Goal: Find contact information: Find contact information

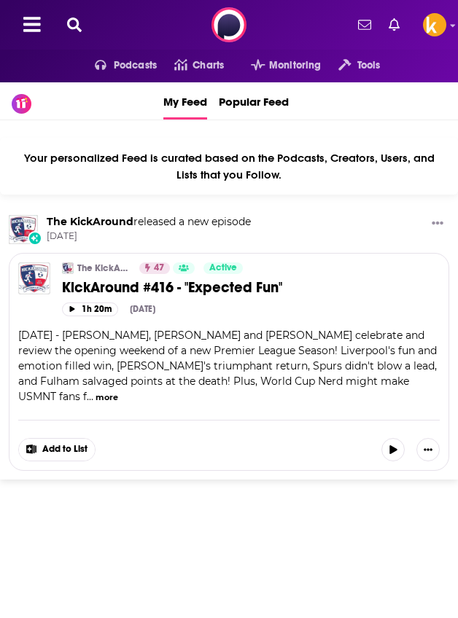
click at [79, 26] on icon at bounding box center [74, 24] width 15 height 15
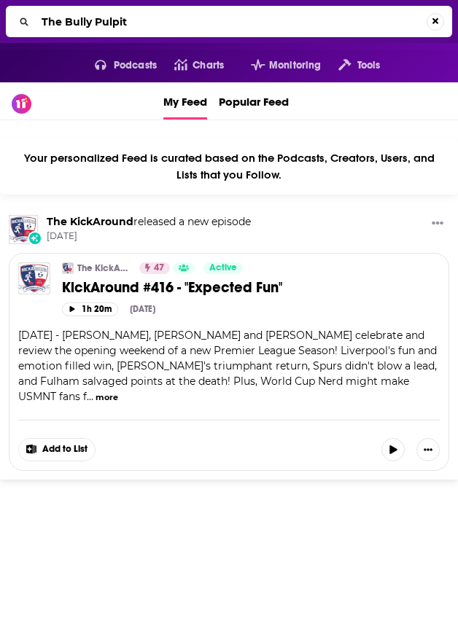
type input "The Bully Pulpit"
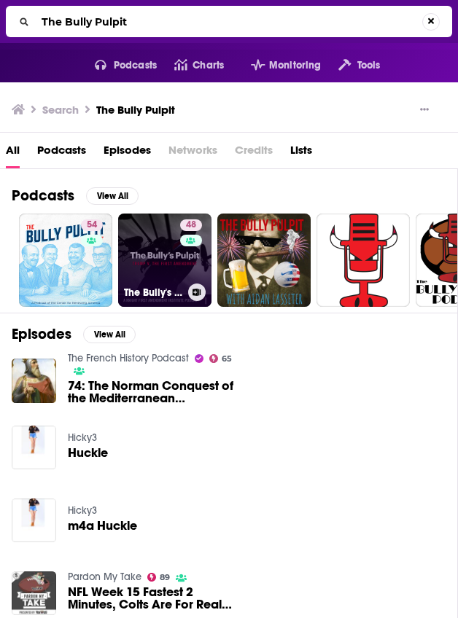
click at [169, 258] on link "48 The Bully's Pulpit: [PERSON_NAME] v. The First Amendment" at bounding box center [164, 259] width 93 height 93
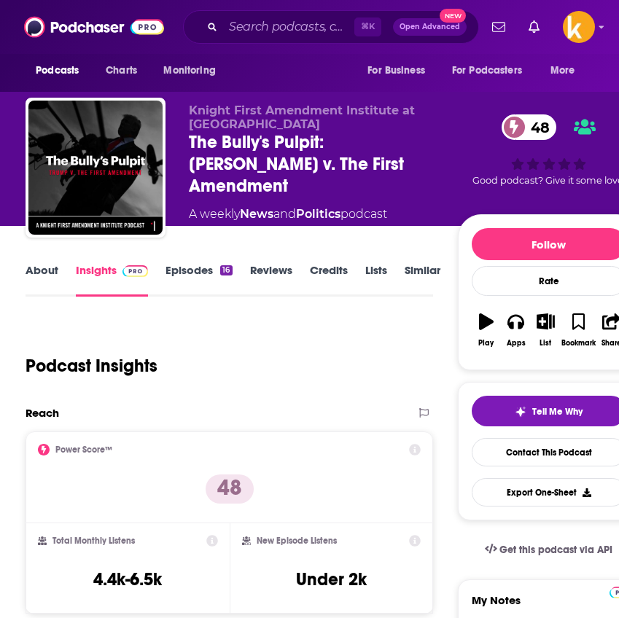
click at [192, 264] on link "Episodes 16" at bounding box center [198, 280] width 66 height 34
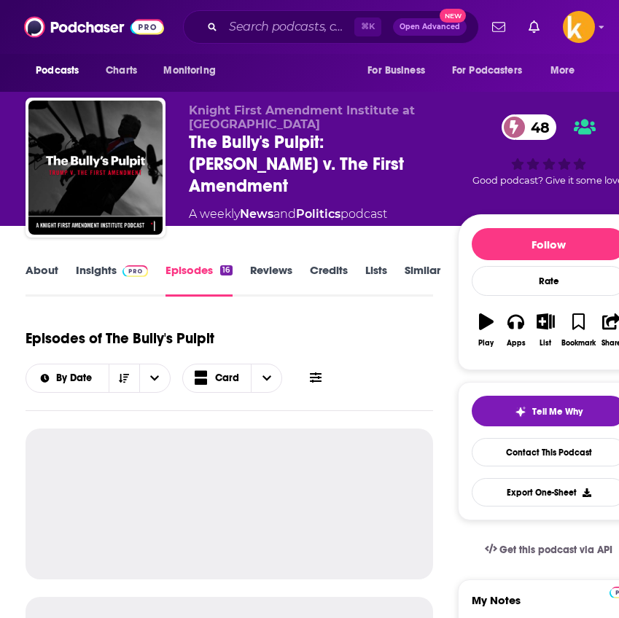
click at [276, 275] on link "Reviews" at bounding box center [271, 280] width 42 height 34
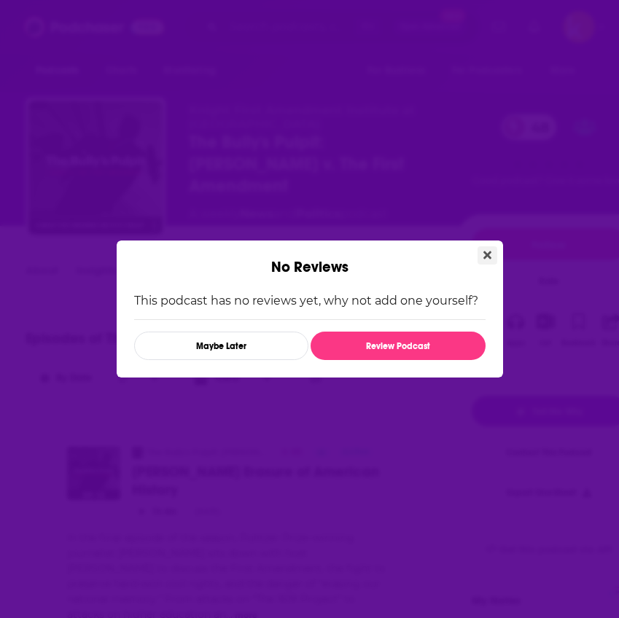
click at [457, 247] on button "Close" at bounding box center [487, 255] width 20 height 18
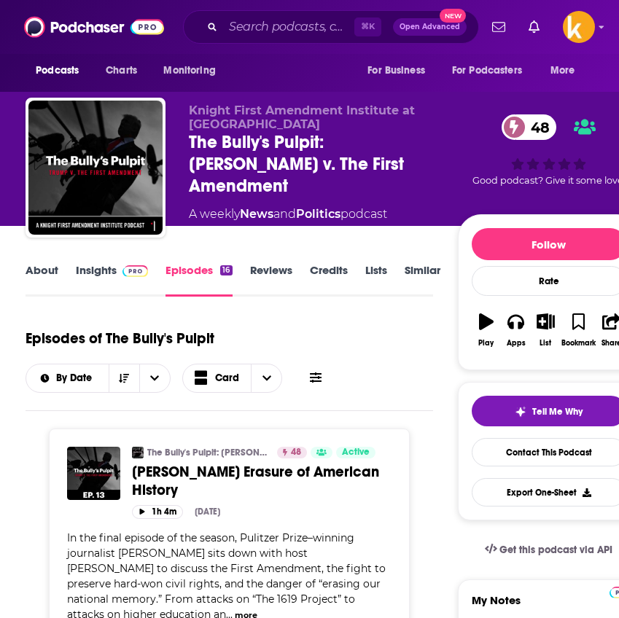
click at [39, 270] on link "About" at bounding box center [42, 280] width 33 height 34
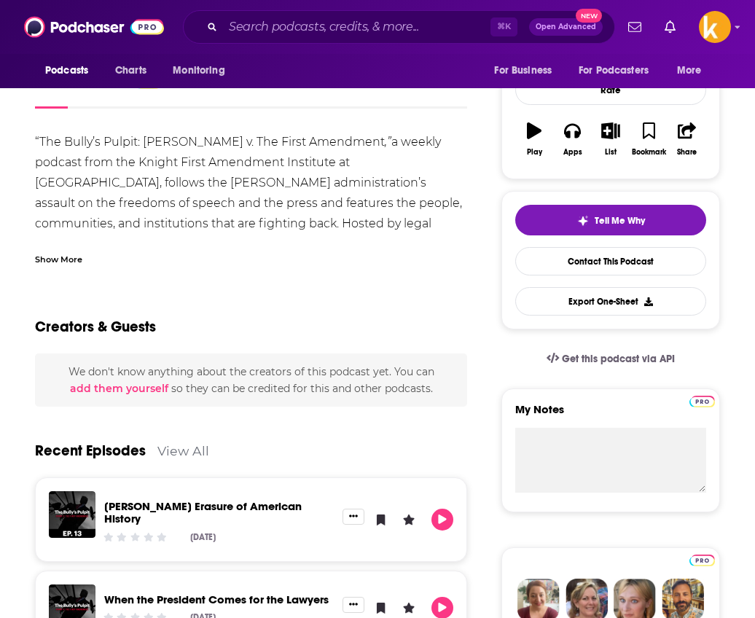
scroll to position [160, 0]
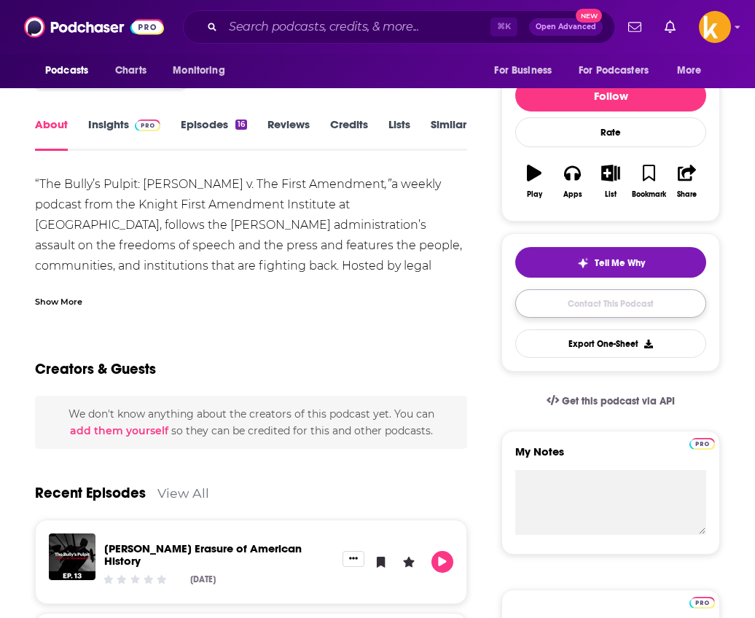
click at [457, 303] on link "Contact This Podcast" at bounding box center [610, 303] width 191 height 28
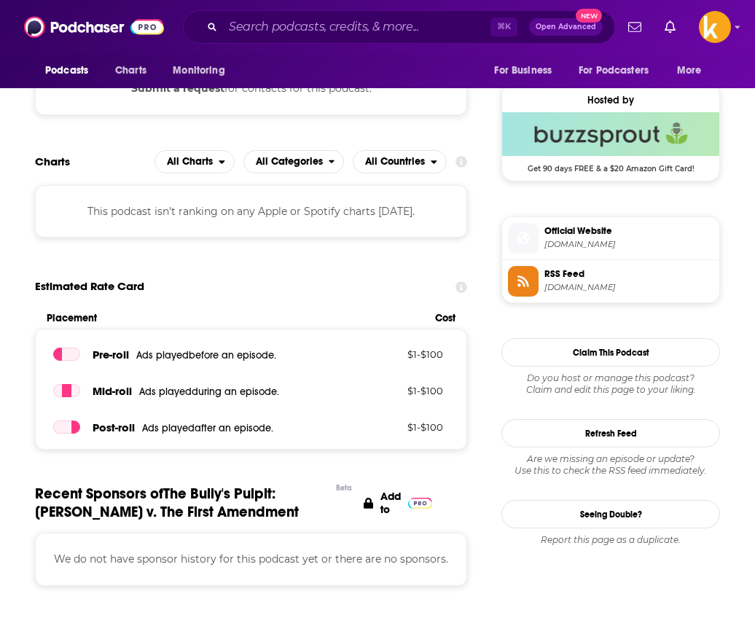
scroll to position [1148, 0]
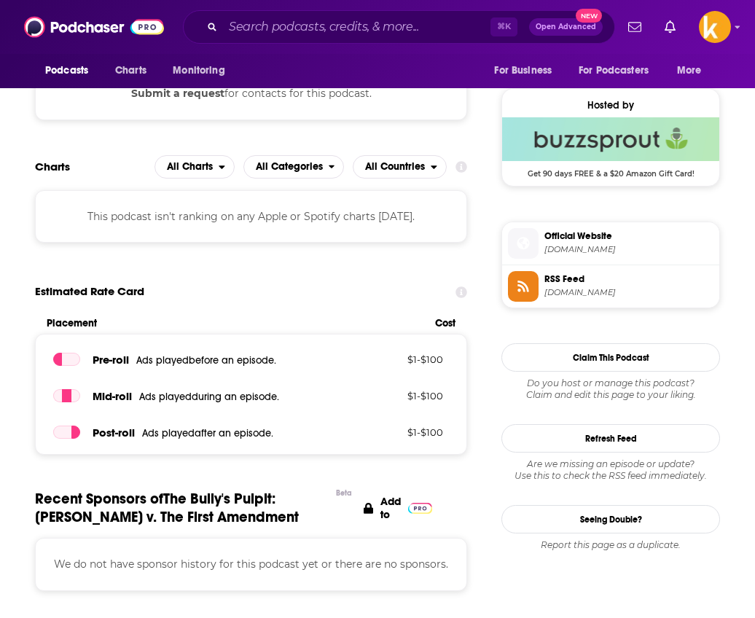
click at [457, 239] on span "Official Website" at bounding box center [628, 236] width 169 height 13
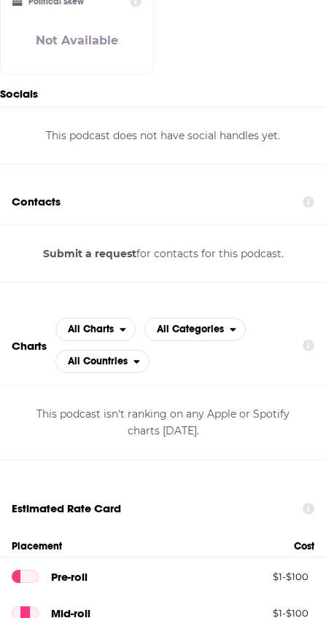
scroll to position [0, 0]
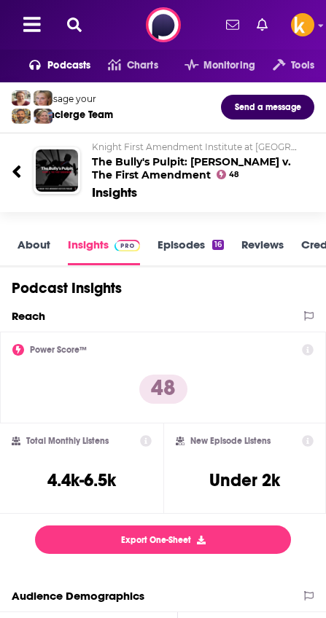
click at [194, 311] on div "Reach" at bounding box center [156, 316] width 288 height 14
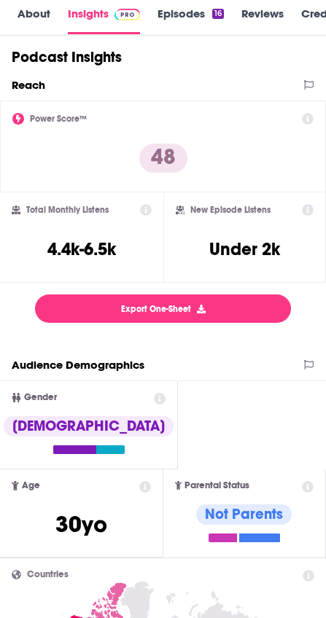
scroll to position [234, 0]
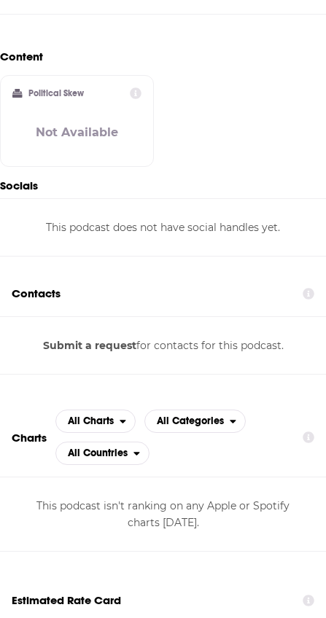
scroll to position [1145, 0]
click at [63, 337] on button "Submit a request" at bounding box center [89, 345] width 93 height 16
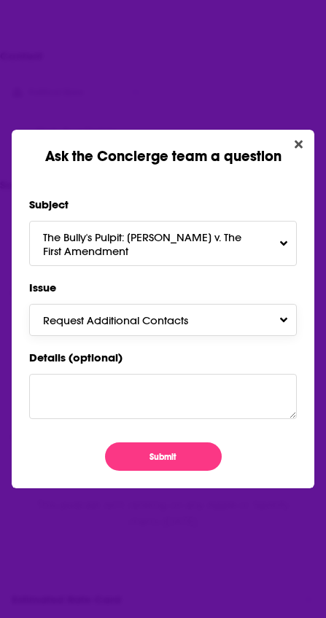
click at [112, 325] on span "Request Additional Contacts" at bounding box center [130, 320] width 174 height 14
click at [106, 293] on label "Issue" at bounding box center [162, 288] width 267 height 20
click at [299, 142] on icon "Close" at bounding box center [298, 144] width 8 height 8
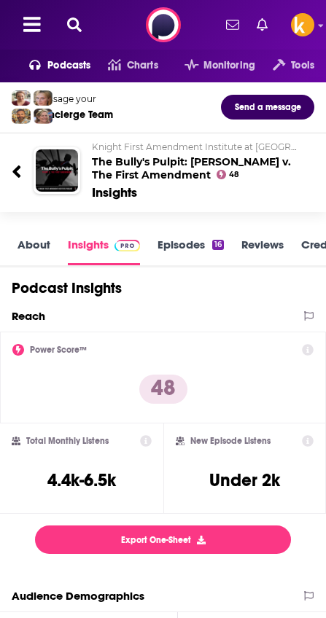
scroll to position [1145, 0]
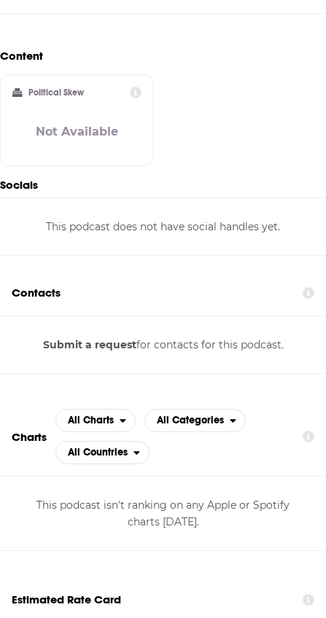
click at [71, 101] on div "Political Skew Not Available" at bounding box center [76, 120] width 129 height 67
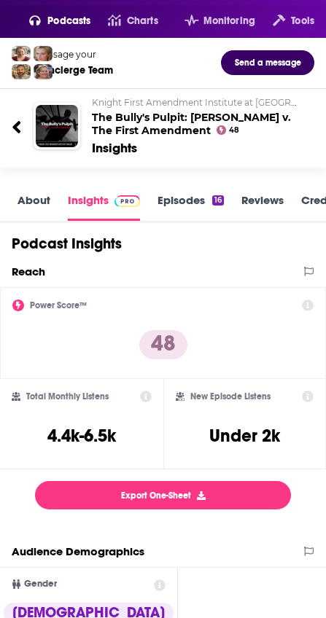
scroll to position [0, 0]
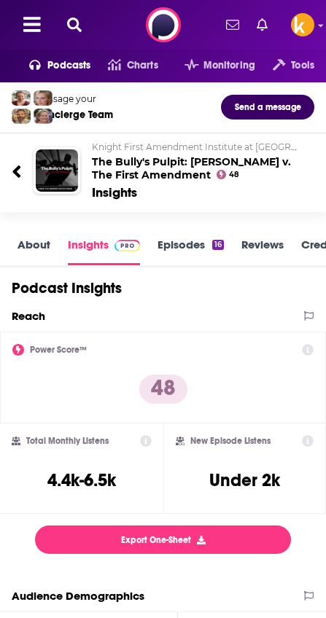
click at [74, 20] on icon at bounding box center [74, 24] width 15 height 15
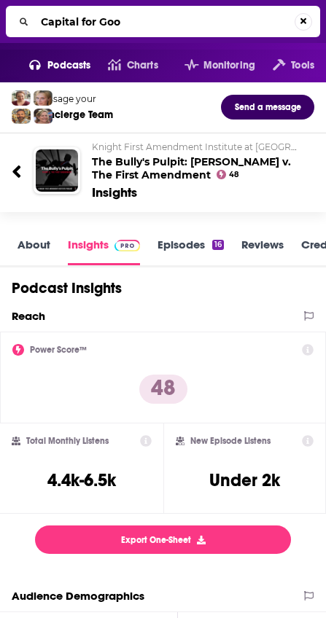
type input "Capital for Good"
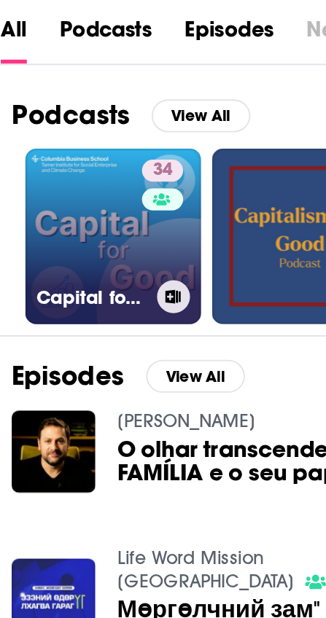
click at [41, 260] on link "34 Capital for Good" at bounding box center [65, 259] width 93 height 93
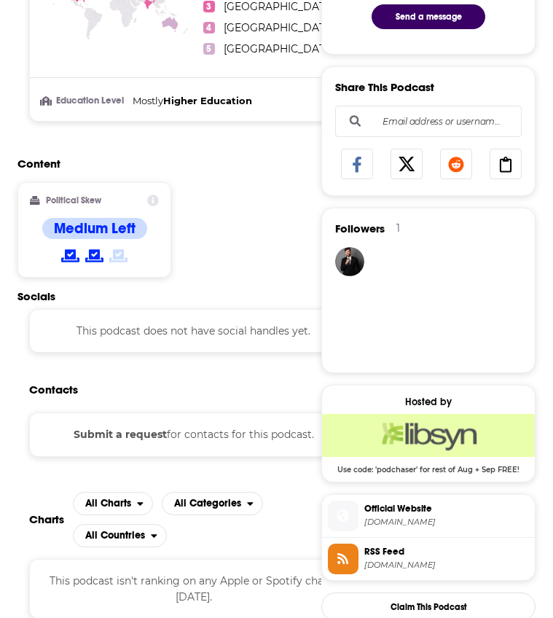
scroll to position [802, 0]
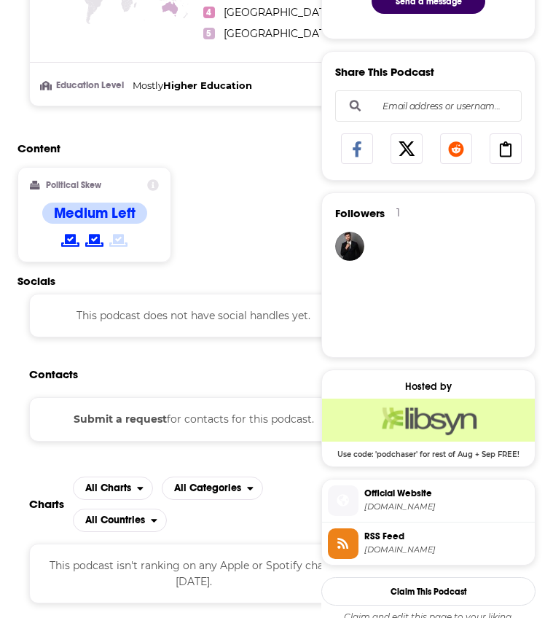
click at [130, 397] on div "Submit a request for contacts for this podcast." at bounding box center [193, 419] width 329 height 44
click at [130, 411] on button "Submit a request" at bounding box center [120, 419] width 93 height 16
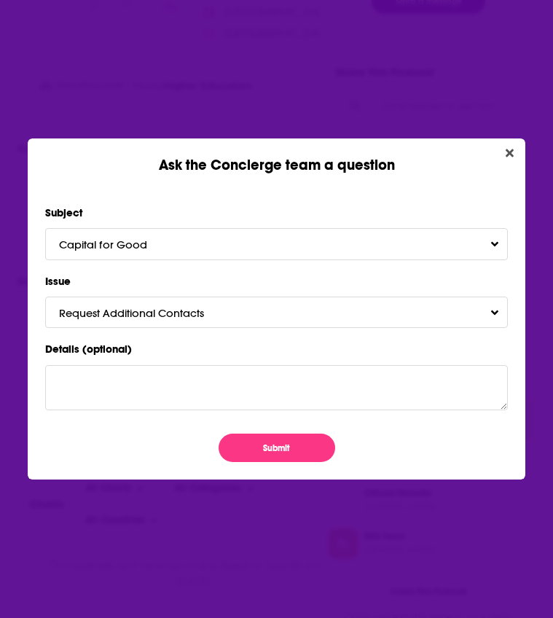
scroll to position [0, 0]
click at [196, 306] on span "Request Additional Contacts" at bounding box center [146, 313] width 174 height 14
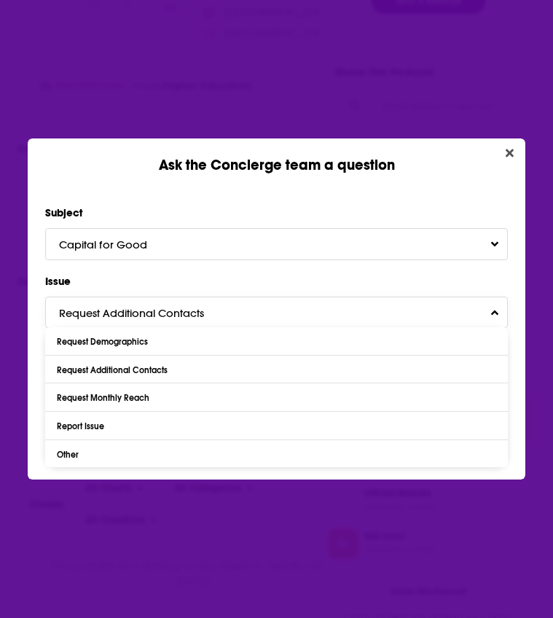
click at [196, 306] on span "Request Additional Contacts" at bounding box center [146, 313] width 174 height 14
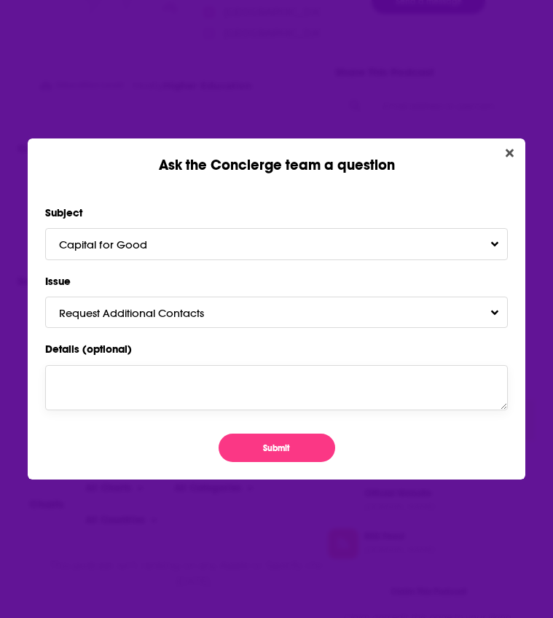
click at [144, 394] on textarea "Details (optional)" at bounding box center [276, 387] width 463 height 45
click at [256, 237] on button "Capital for Good" at bounding box center [276, 243] width 463 height 31
click at [217, 239] on button "Capital for Good" at bounding box center [276, 243] width 463 height 31
click at [281, 327] on button "Request Additional Contacts" at bounding box center [276, 312] width 463 height 31
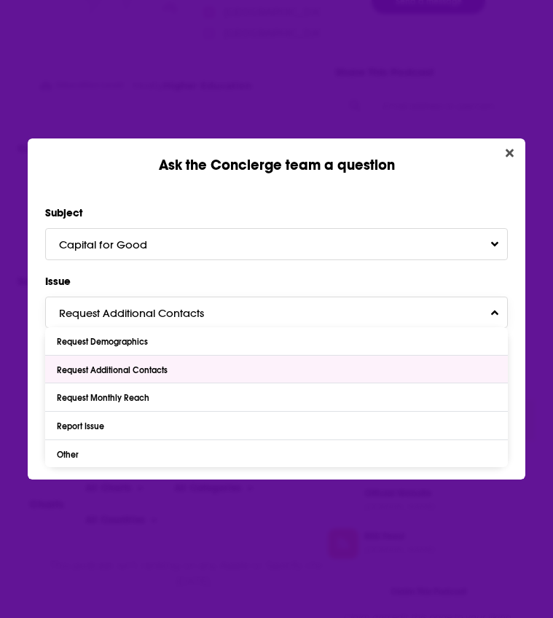
click at [195, 375] on div "Request Additional Contacts" at bounding box center [276, 370] width 463 height 28
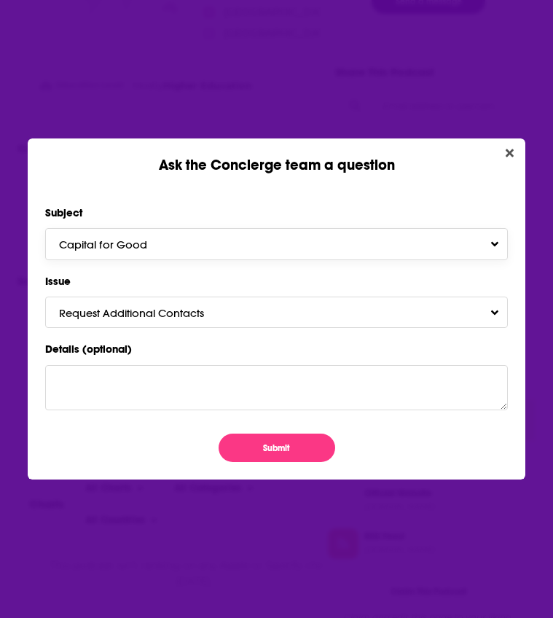
click at [221, 244] on button "Capital for Good" at bounding box center [276, 243] width 463 height 31
click at [203, 247] on button "Capital for Good" at bounding box center [276, 243] width 463 height 31
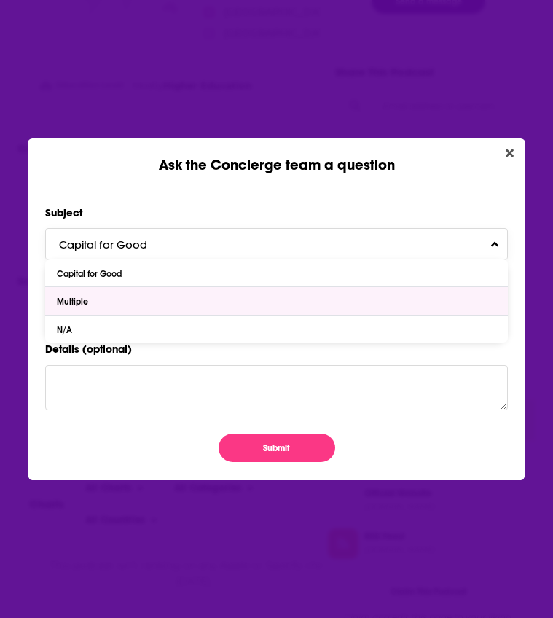
click at [157, 299] on div "Multiple" at bounding box center [276, 301] width 463 height 28
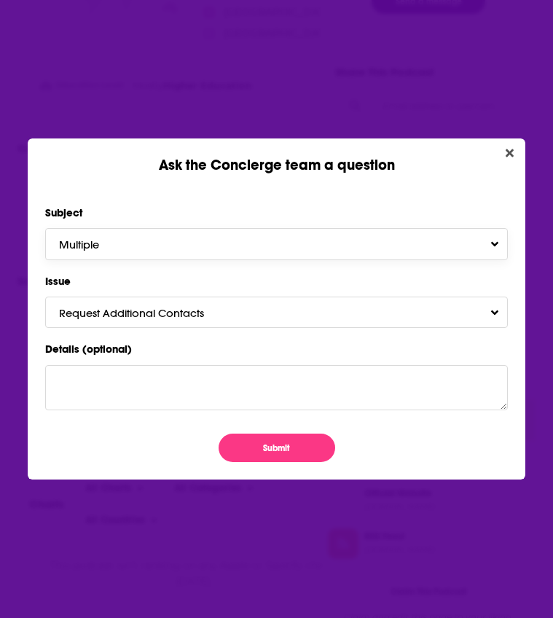
click at [182, 253] on button "Multiple" at bounding box center [276, 243] width 463 height 31
click at [457, 158] on icon "Close" at bounding box center [510, 153] width 8 height 12
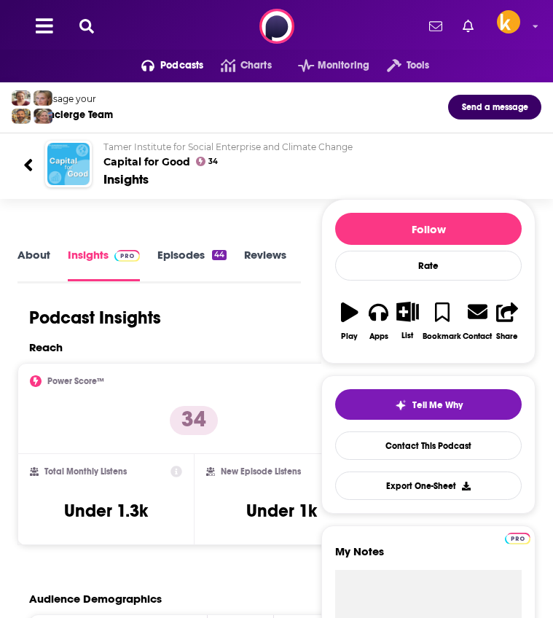
scroll to position [802, 0]
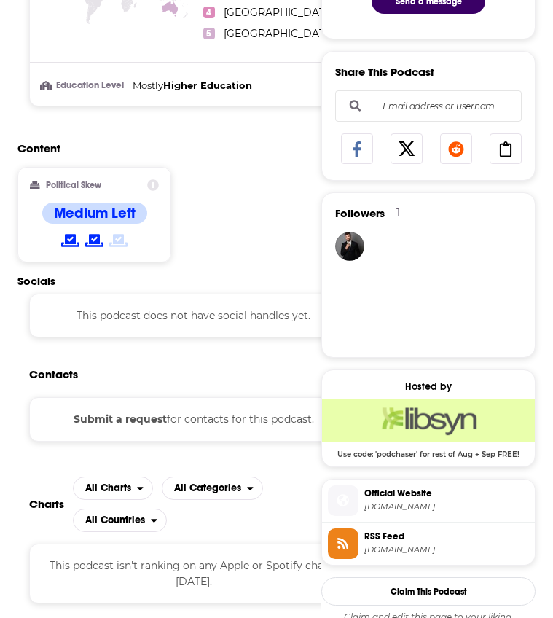
click at [230, 204] on div "Content Political Skew Medium Left" at bounding box center [193, 207] width 353 height 133
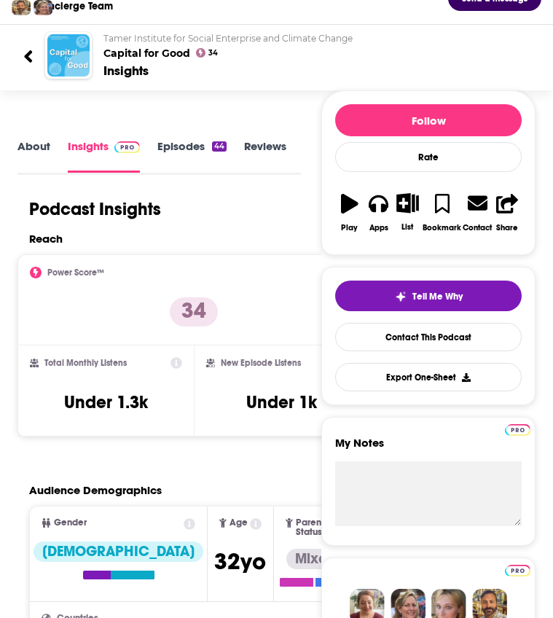
scroll to position [0, 0]
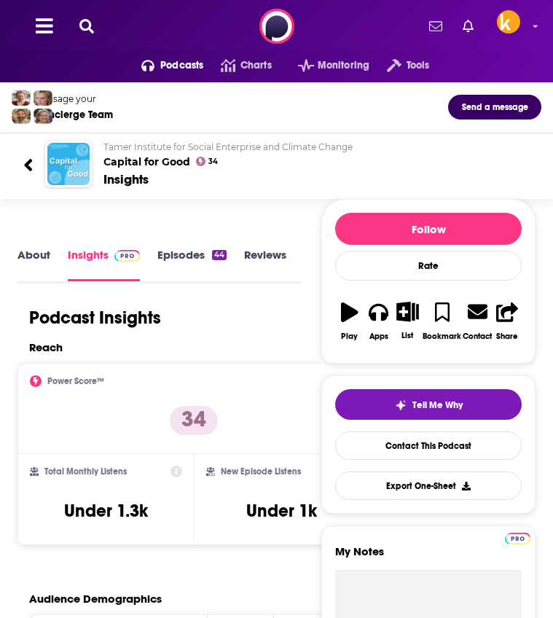
click at [75, 33] on button at bounding box center [86, 26] width 23 height 17
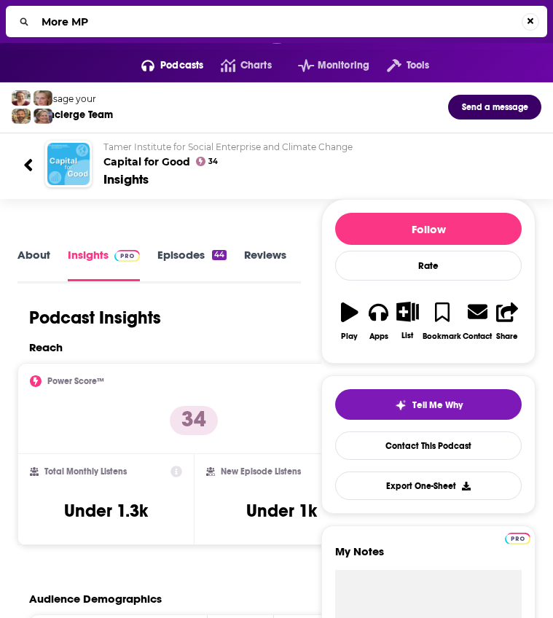
type input "More MPE"
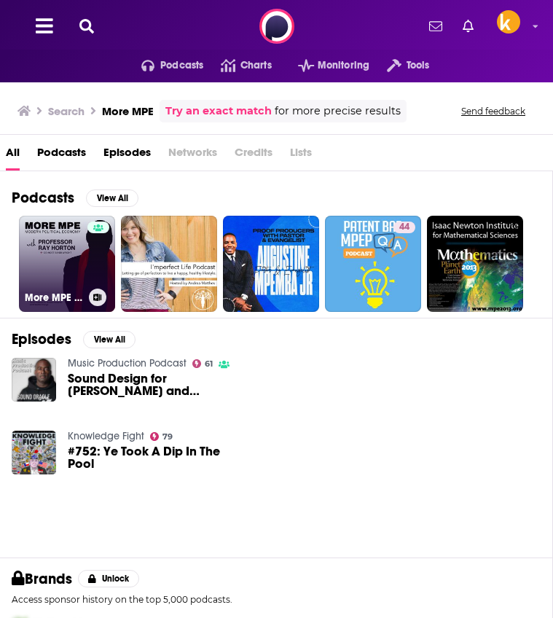
click at [53, 250] on link "More MPE with Professor [PERSON_NAME] and [PERSON_NAME]" at bounding box center [67, 264] width 96 height 96
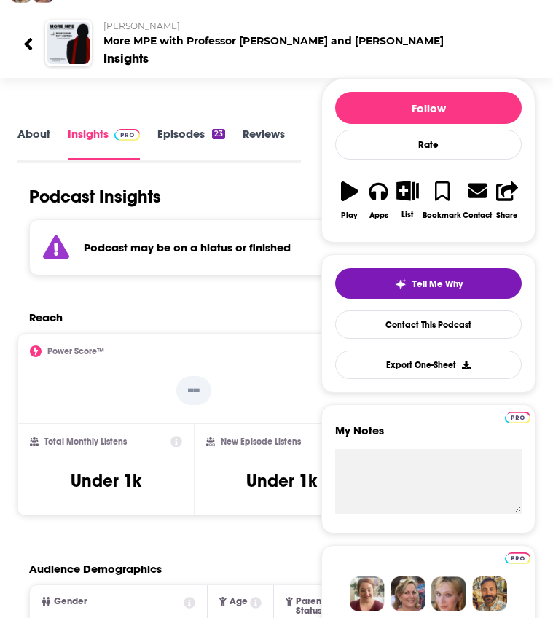
scroll to position [123, 0]
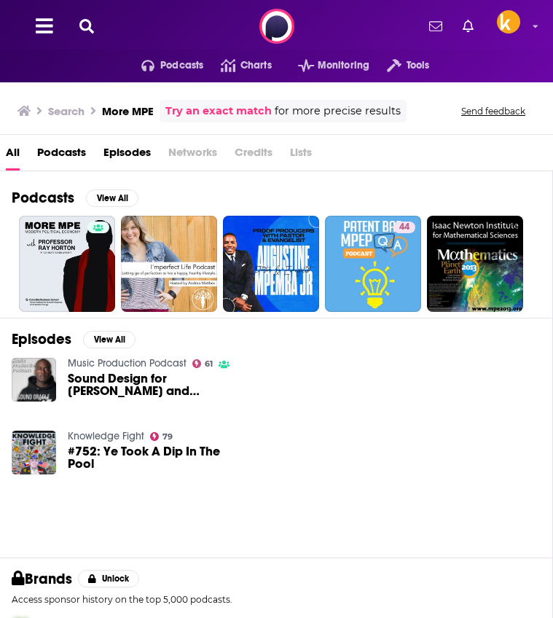
click at [87, 27] on icon at bounding box center [86, 26] width 15 height 15
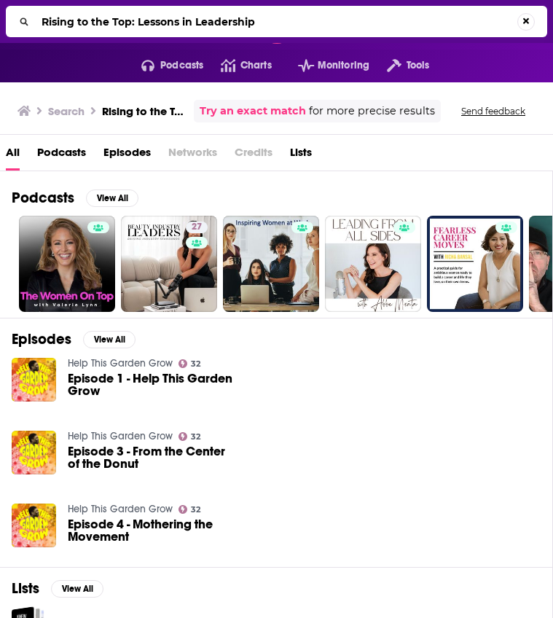
click at [263, 22] on input "Rising to the Top: Lessons in Leadership" at bounding box center [277, 21] width 482 height 23
click at [263, 22] on input "Rising to the Top: Lessons in Leadership" at bounding box center [279, 21] width 486 height 23
type input "3 Takeaways"
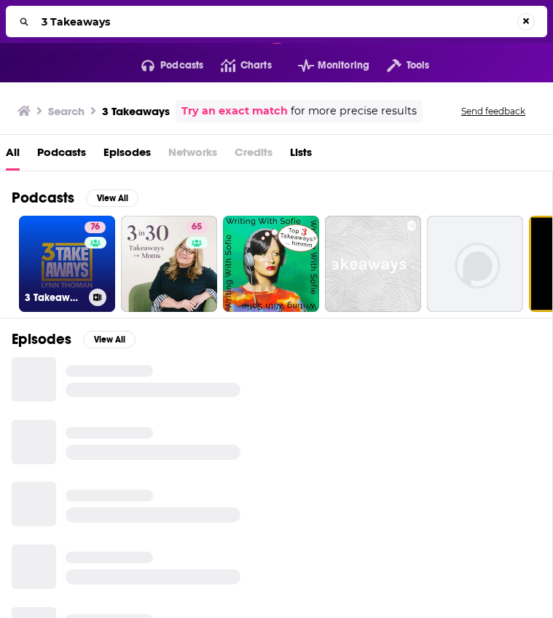
click at [59, 273] on link "76 3 Takeaways" at bounding box center [67, 264] width 96 height 96
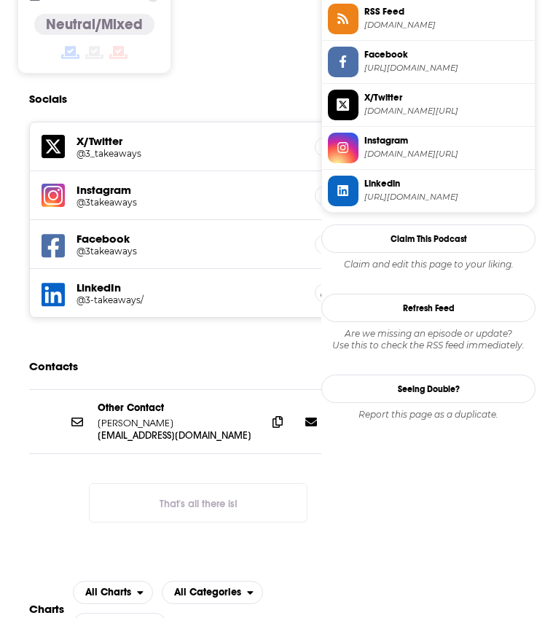
scroll to position [1325, 0]
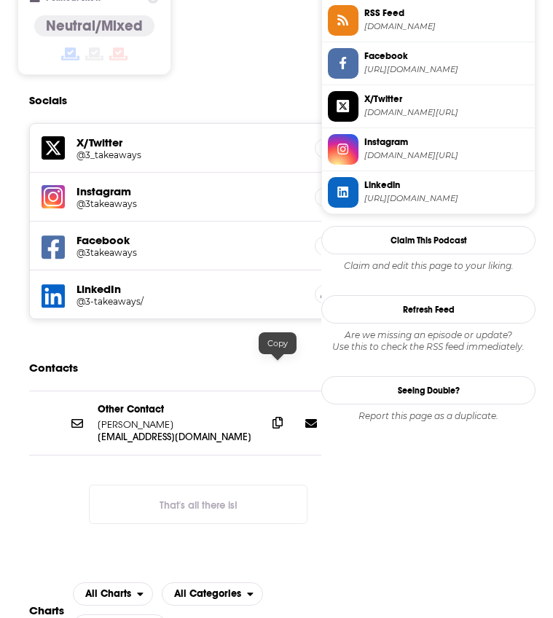
click at [275, 417] on icon at bounding box center [278, 423] width 10 height 12
click at [127, 354] on div "Contacts" at bounding box center [204, 368] width 350 height 28
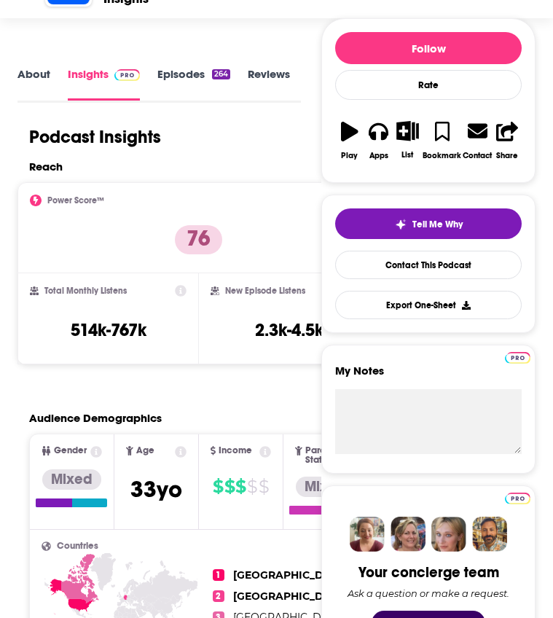
scroll to position [168, 0]
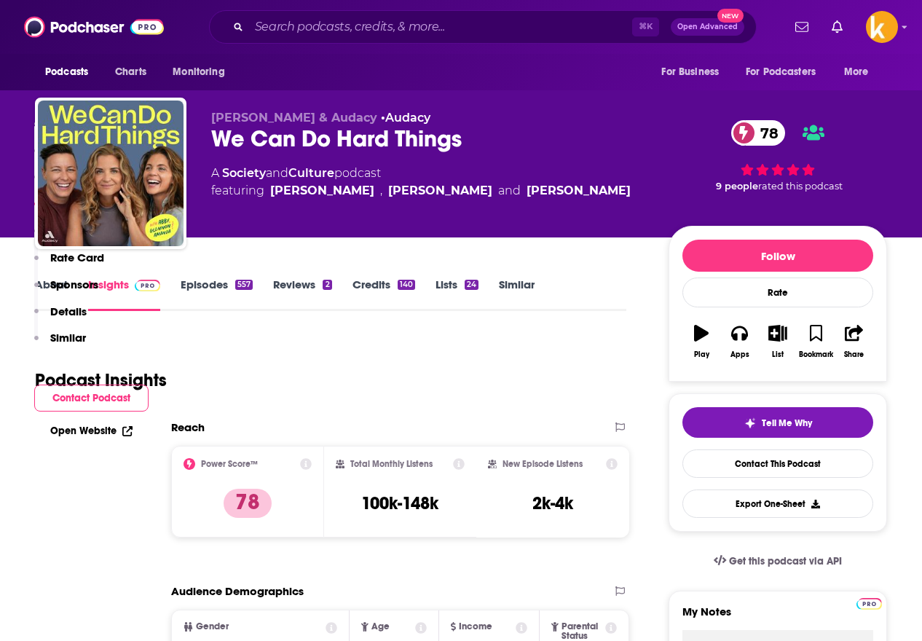
scroll to position [1335, 0]
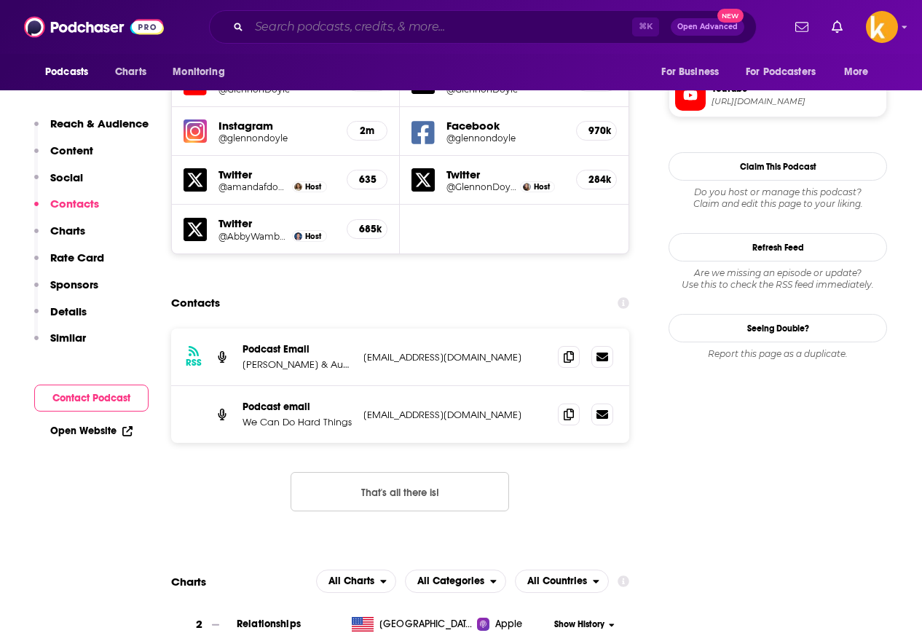
click at [364, 37] on input "Search podcasts, credits, & more..." at bounding box center [440, 26] width 383 height 23
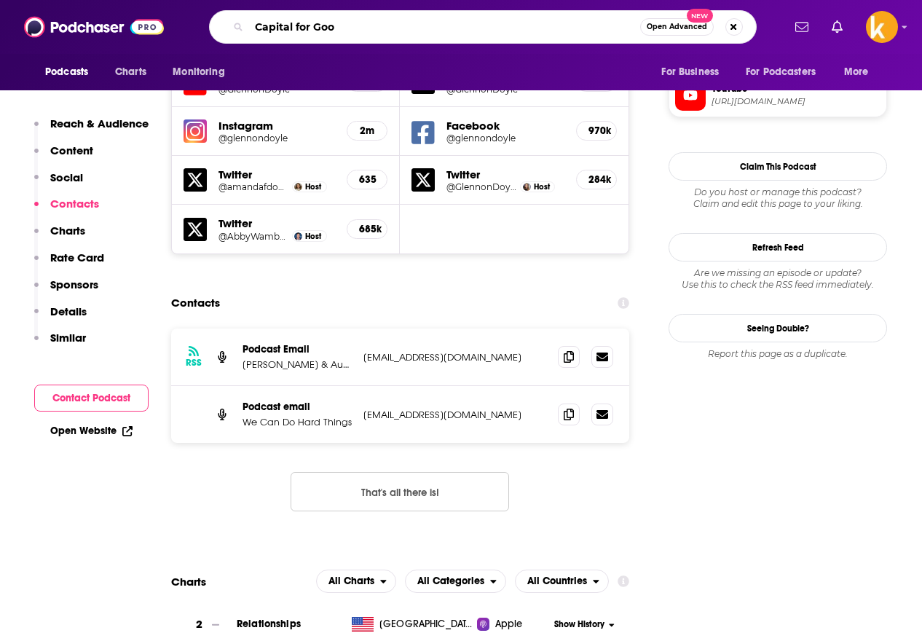
type input "Capital for Good"
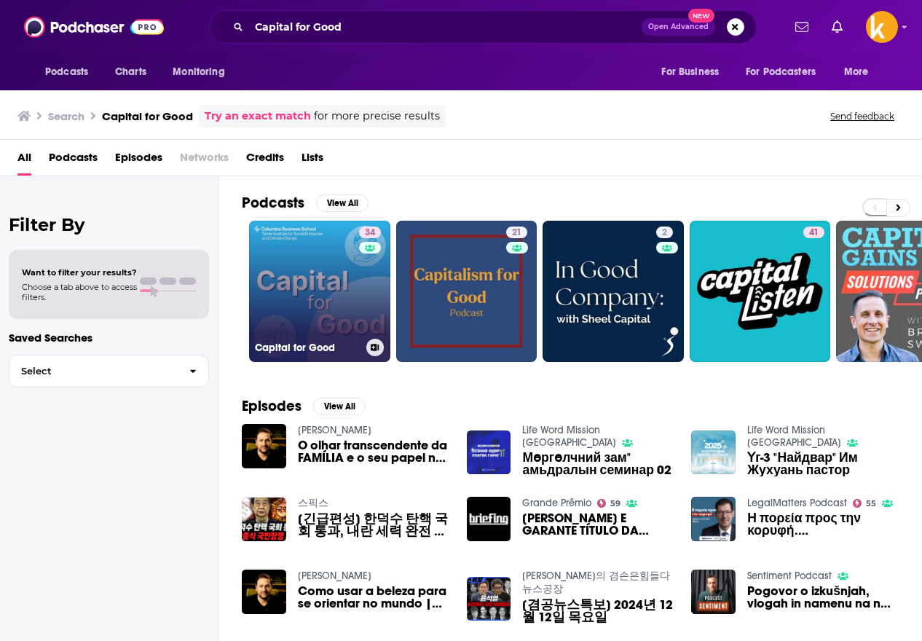
click at [349, 326] on link "34 Capital for Good" at bounding box center [319, 291] width 141 height 141
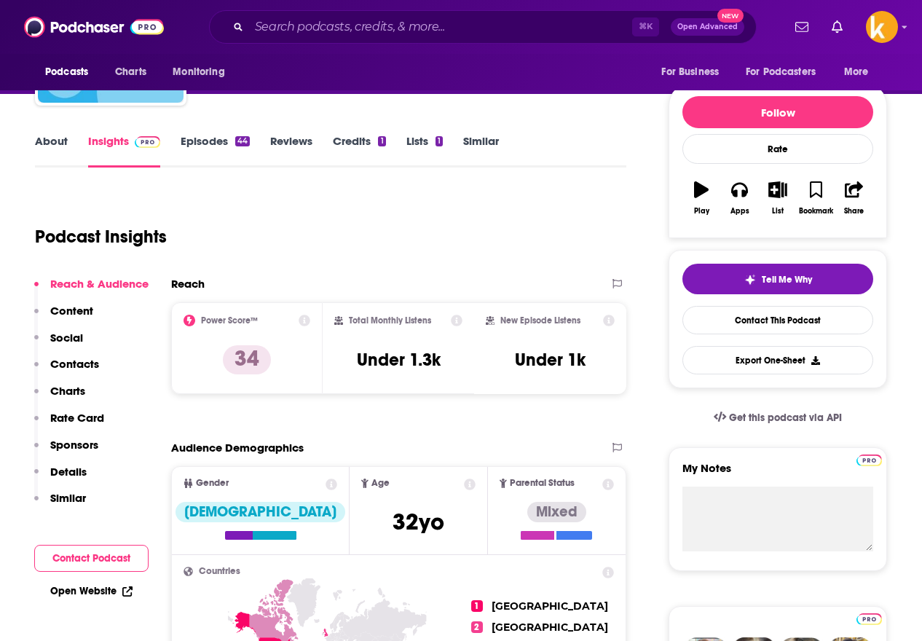
click at [78, 361] on p "Contacts" at bounding box center [74, 364] width 49 height 14
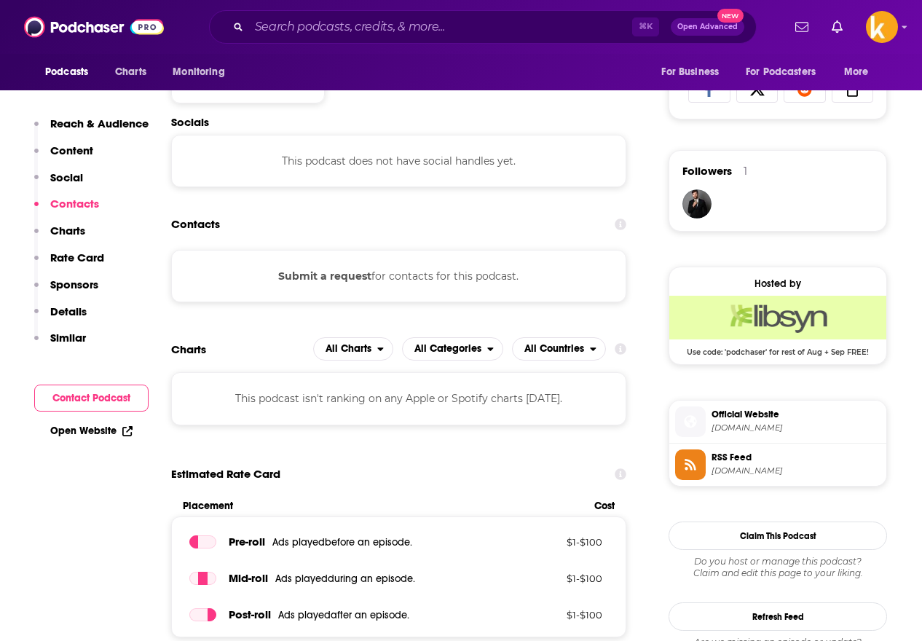
scroll to position [979, 0]
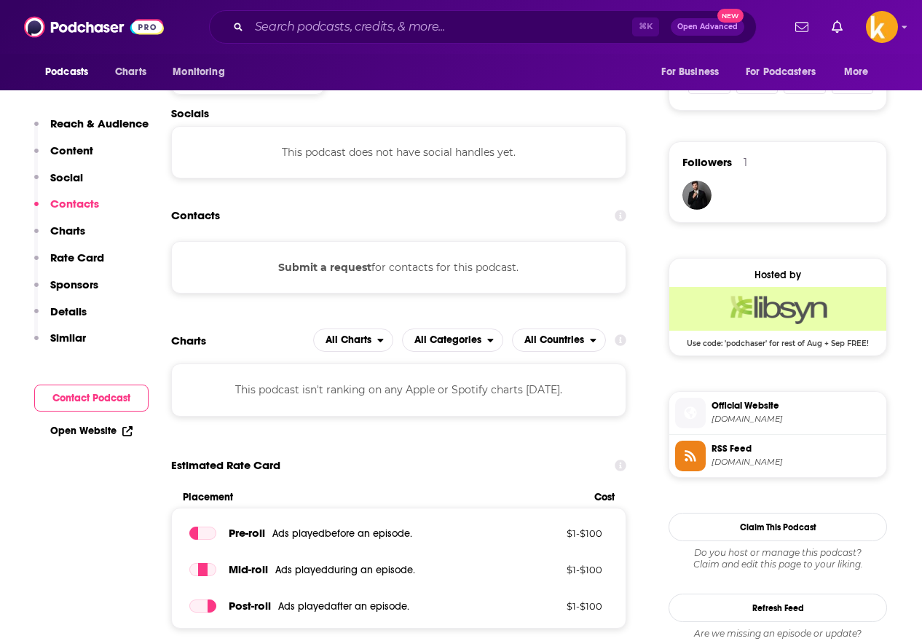
click at [338, 267] on button "Submit a request" at bounding box center [324, 267] width 93 height 16
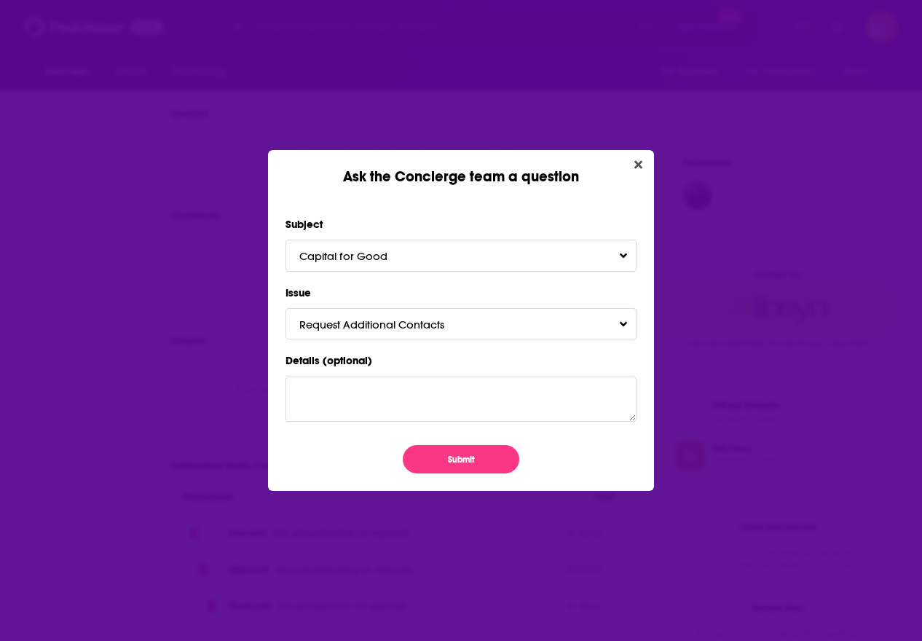
scroll to position [0, 0]
click at [643, 176] on div "Ask the Concierge team a question" at bounding box center [461, 168] width 386 height 36
click at [643, 168] on button "Close" at bounding box center [639, 165] width 20 height 18
